Goal: Task Accomplishment & Management: Manage account settings

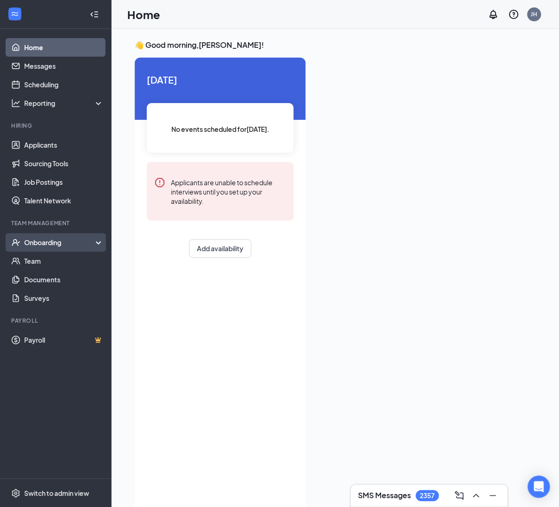
click at [72, 243] on div "Onboarding" at bounding box center [60, 242] width 72 height 9
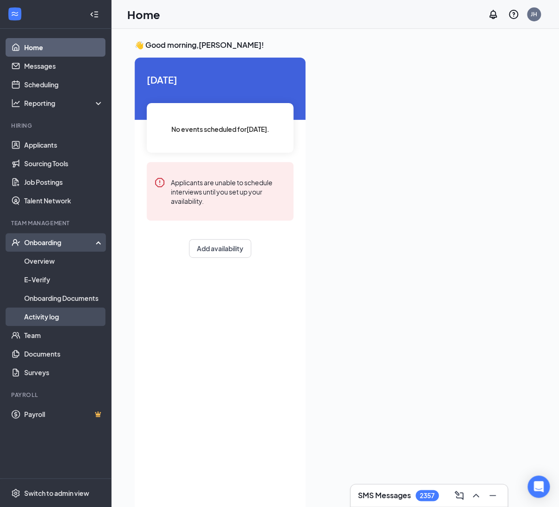
click at [45, 317] on link "Activity log" at bounding box center [63, 317] width 79 height 19
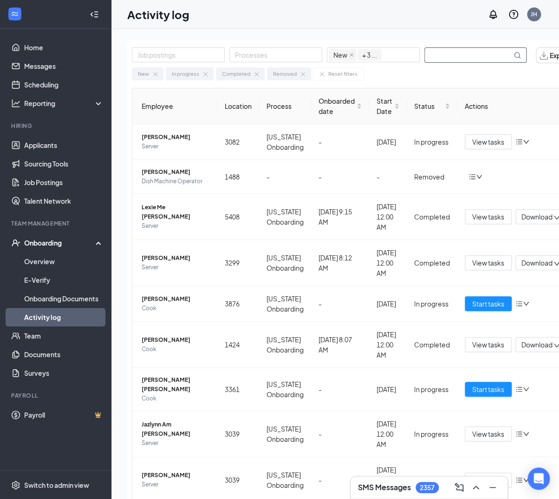
click at [480, 54] on input "text" at bounding box center [468, 55] width 87 height 14
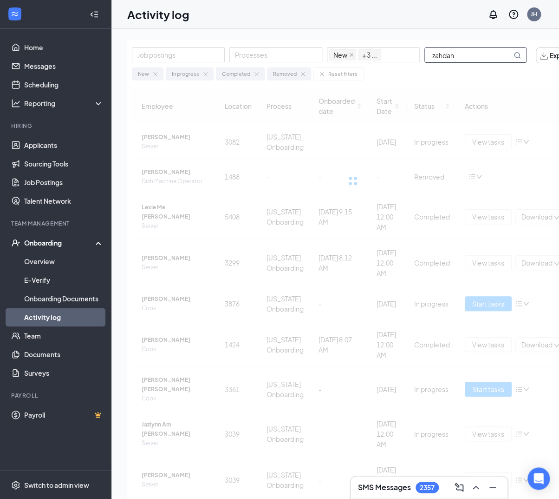
type input "zahdan"
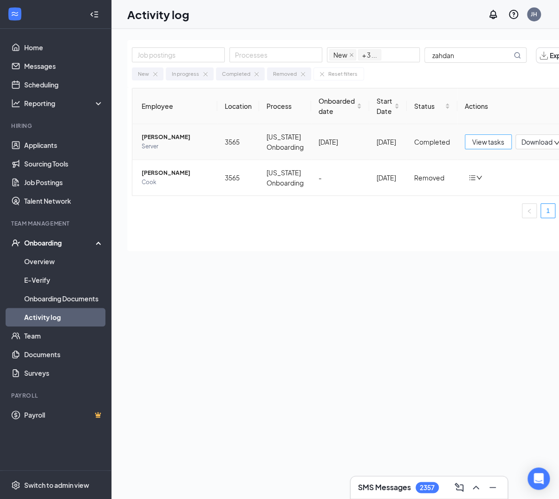
drag, startPoint x: 473, startPoint y: 138, endPoint x: 483, endPoint y: 132, distance: 11.5
click at [481, 133] on td "View tasks Download" at bounding box center [516, 142] width 116 height 36
click at [491, 143] on span "View tasks" at bounding box center [488, 142] width 32 height 10
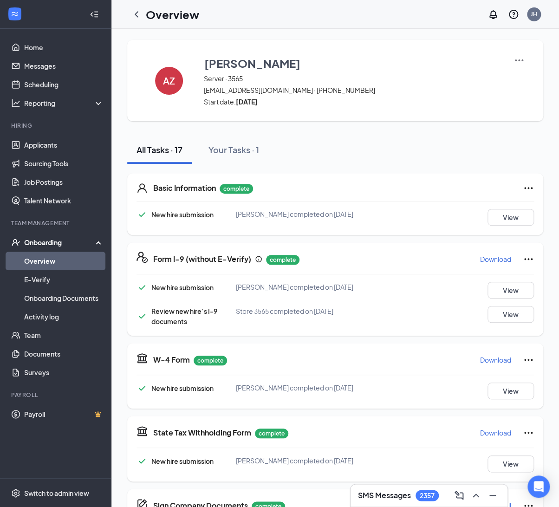
click at [493, 261] on p "Download" at bounding box center [495, 259] width 31 height 9
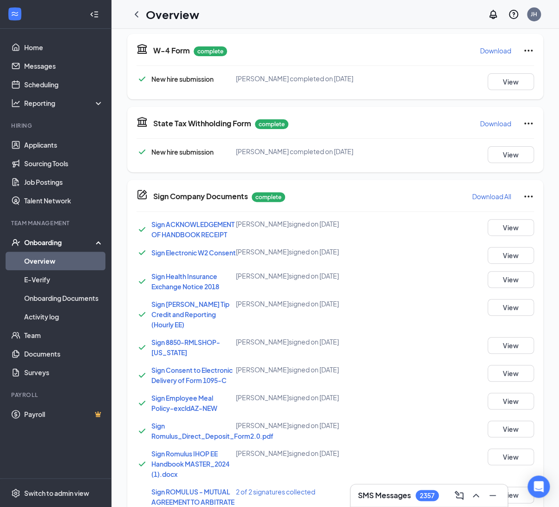
scroll to position [52, 0]
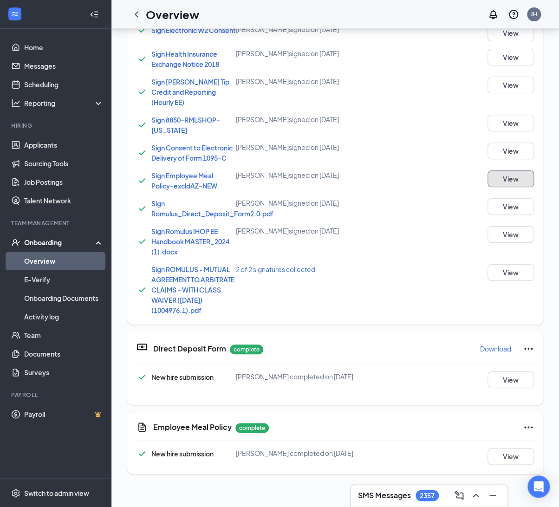
click at [509, 187] on button "View" at bounding box center [511, 179] width 46 height 17
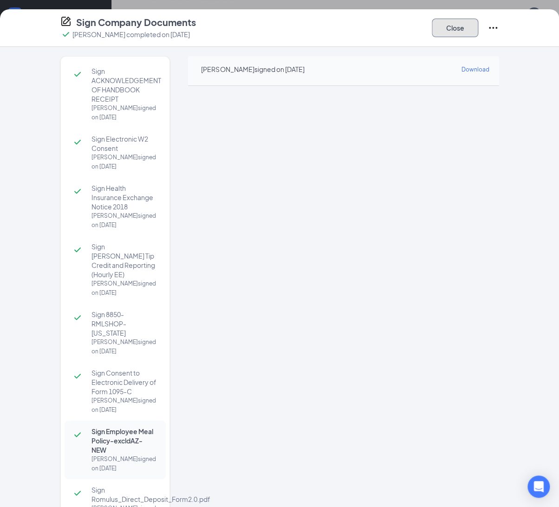
click at [461, 30] on button "Close" at bounding box center [455, 28] width 46 height 19
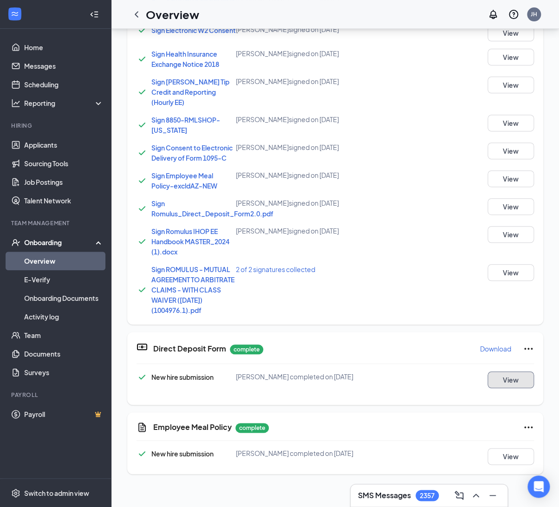
click at [498, 388] on button "View" at bounding box center [511, 380] width 46 height 17
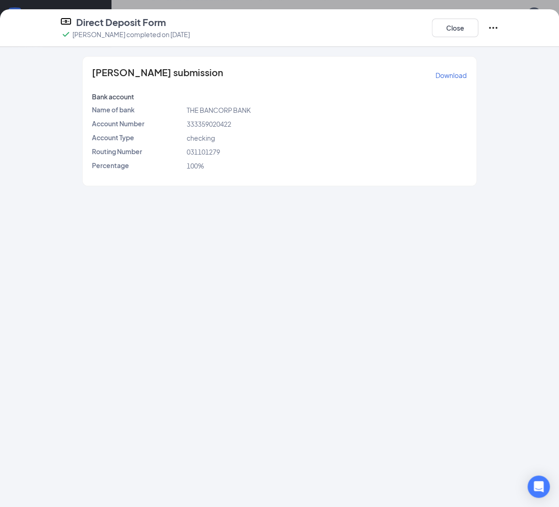
click at [19, 413] on div "[PERSON_NAME] submission Download Bank account Name of bank THE BANCORP BANK Ac…" at bounding box center [279, 277] width 559 height 460
drag, startPoint x: 84, startPoint y: 117, endPoint x: 75, endPoint y: 117, distance: 9.3
click at [75, 117] on div "[PERSON_NAME] submission Download Bank account Name of bank THE BANCORP BANK Ac…" at bounding box center [280, 121] width 476 height 130
click at [234, 17] on div "Direct Deposit Form [PERSON_NAME] completed on [DATE] Close" at bounding box center [280, 28] width 476 height 24
